Goal: Navigation & Orientation: Find specific page/section

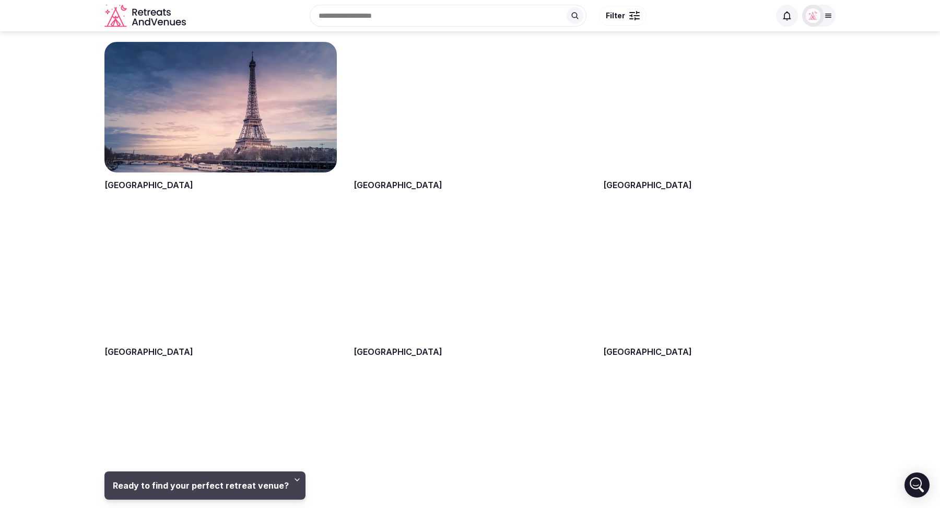
scroll to position [1061, 0]
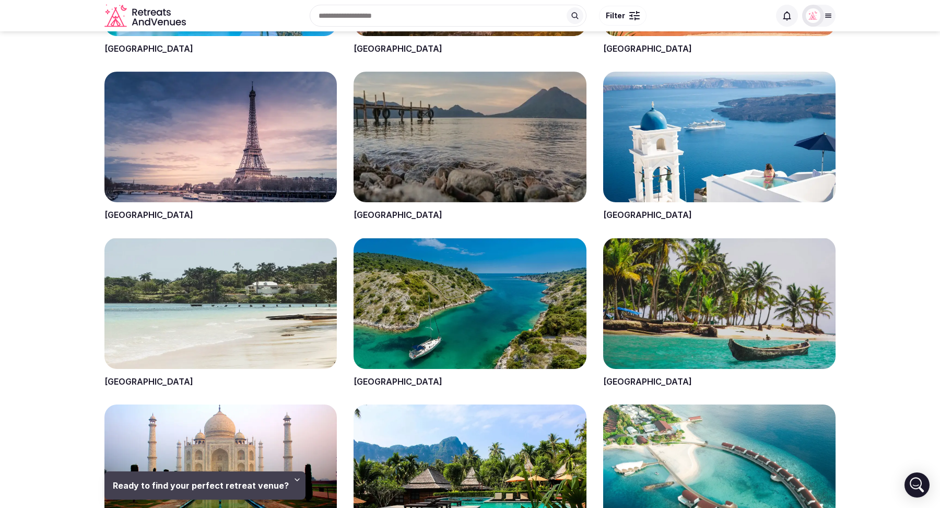
click at [369, 378] on span at bounding box center [470, 313] width 232 height 150
click at [369, 379] on span at bounding box center [470, 313] width 232 height 150
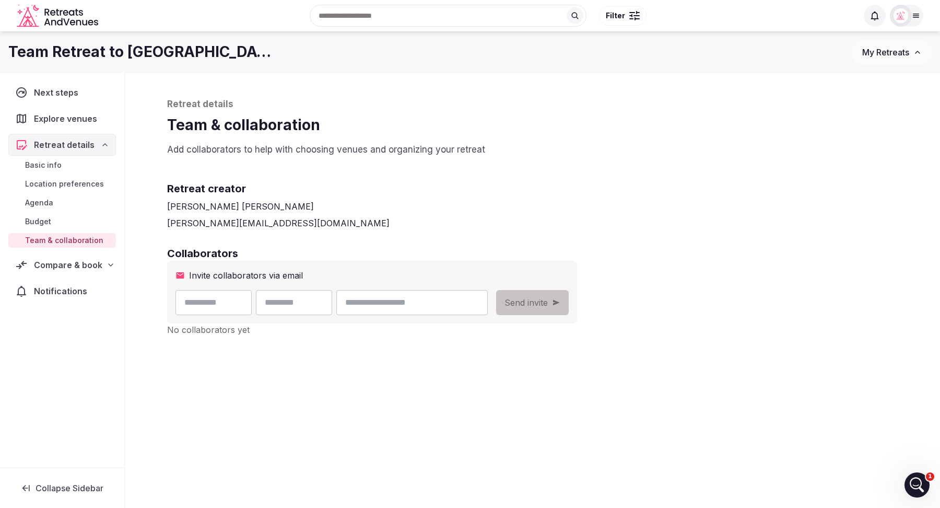
click at [60, 10] on icon "Retreats and Venues company logo" at bounding box center [59, 16] width 84 height 24
